Goal: Task Accomplishment & Management: Manage account settings

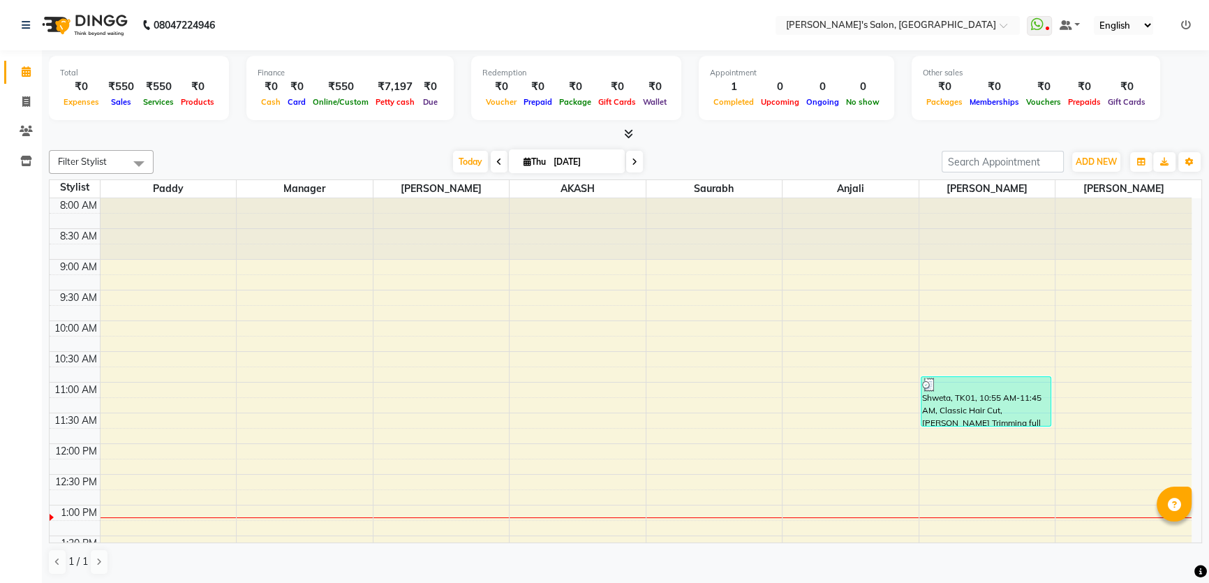
scroll to position [119, 0]
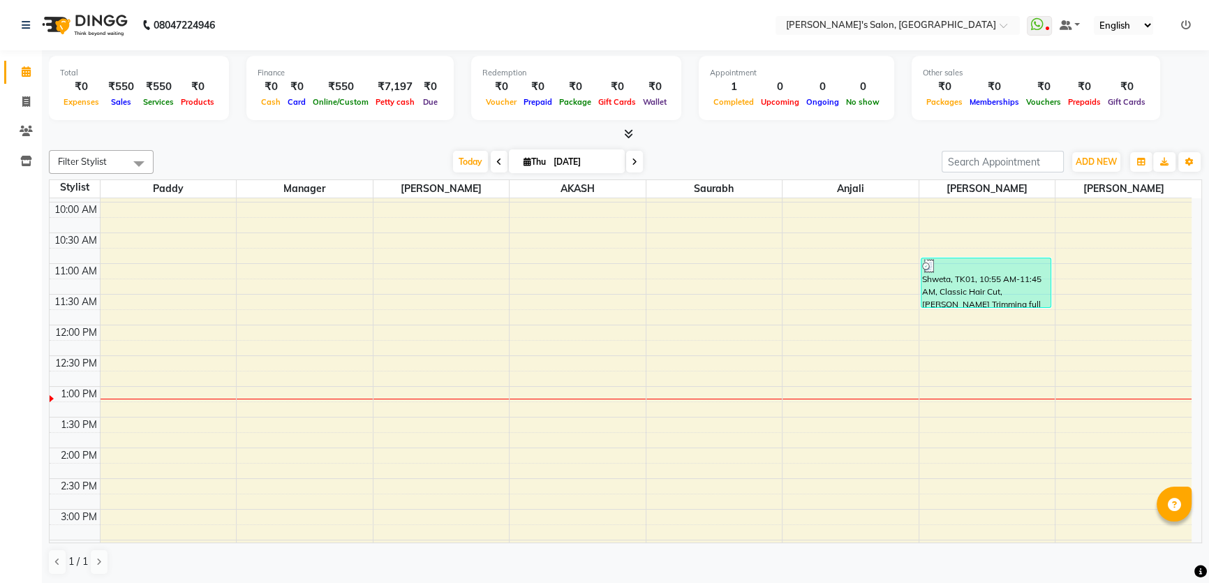
click at [1186, 26] on icon at bounding box center [1186, 25] width 10 height 10
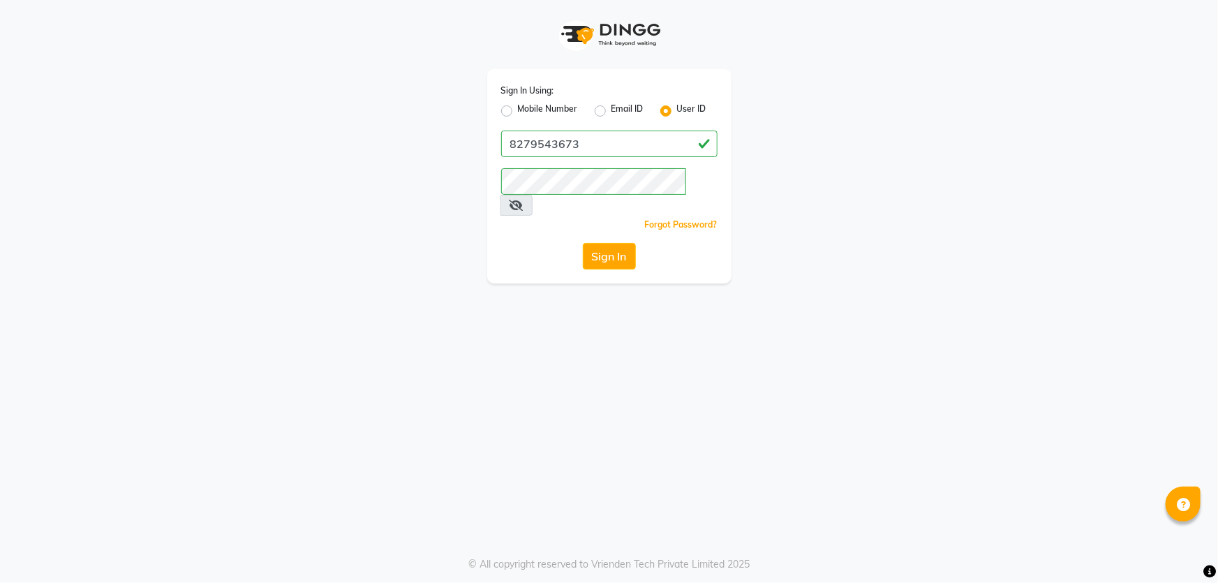
click at [518, 112] on label "Mobile Number" at bounding box center [548, 111] width 60 height 17
click at [518, 112] on input "Mobile Number" at bounding box center [522, 107] width 9 height 9
radio input "true"
radio input "false"
click at [627, 147] on input "Username" at bounding box center [633, 144] width 170 height 27
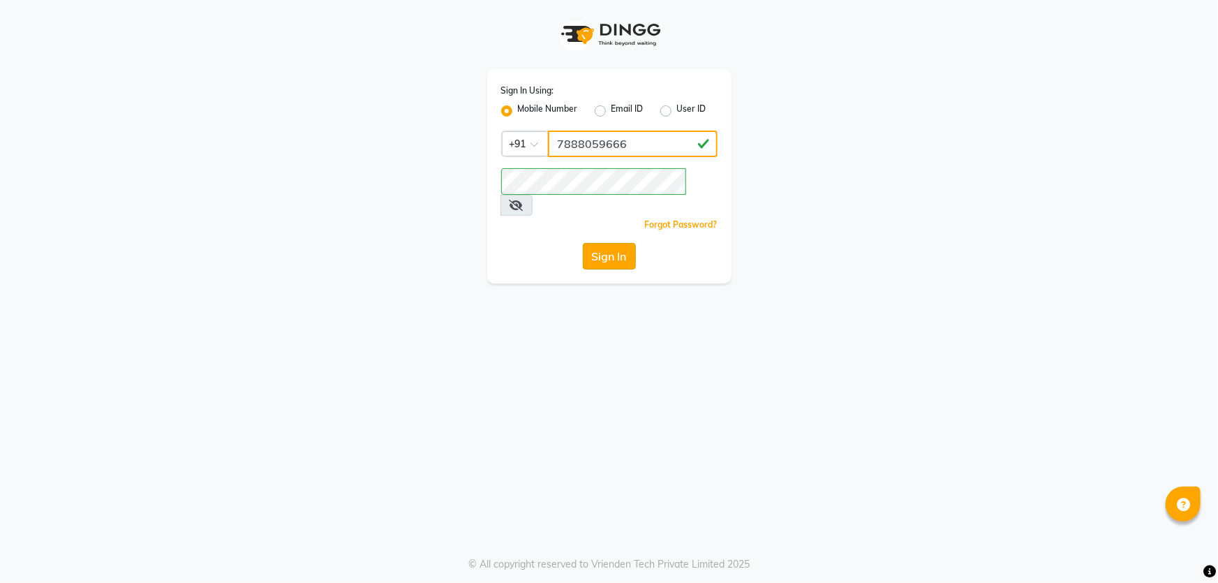
type input "7888059666"
click at [583, 243] on button "Sign In" at bounding box center [609, 256] width 53 height 27
